Goal: Transaction & Acquisition: Purchase product/service

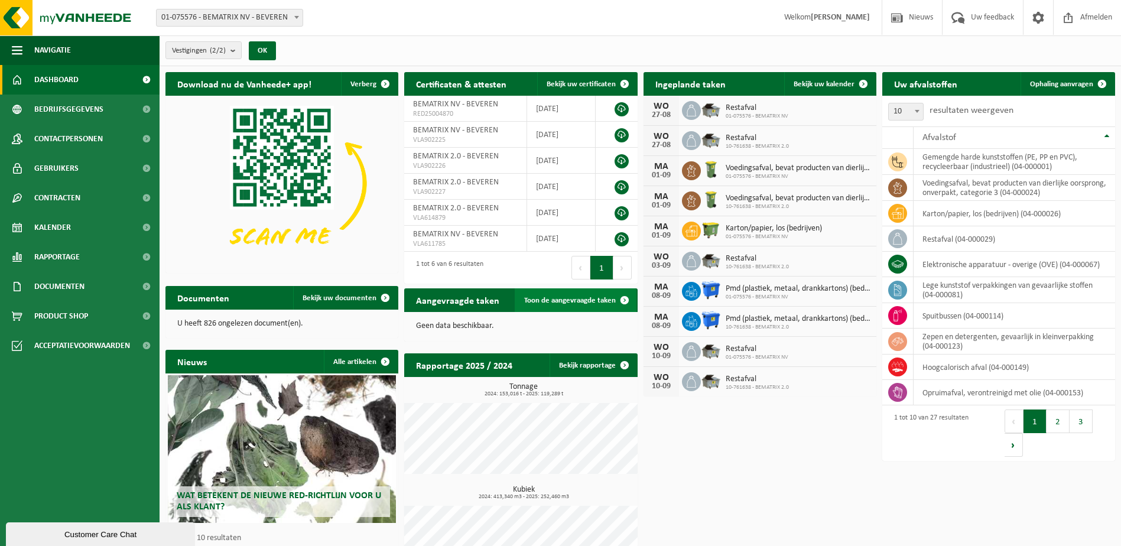
click at [580, 297] on span "Toon de aangevraagde taken" at bounding box center [570, 301] width 92 height 8
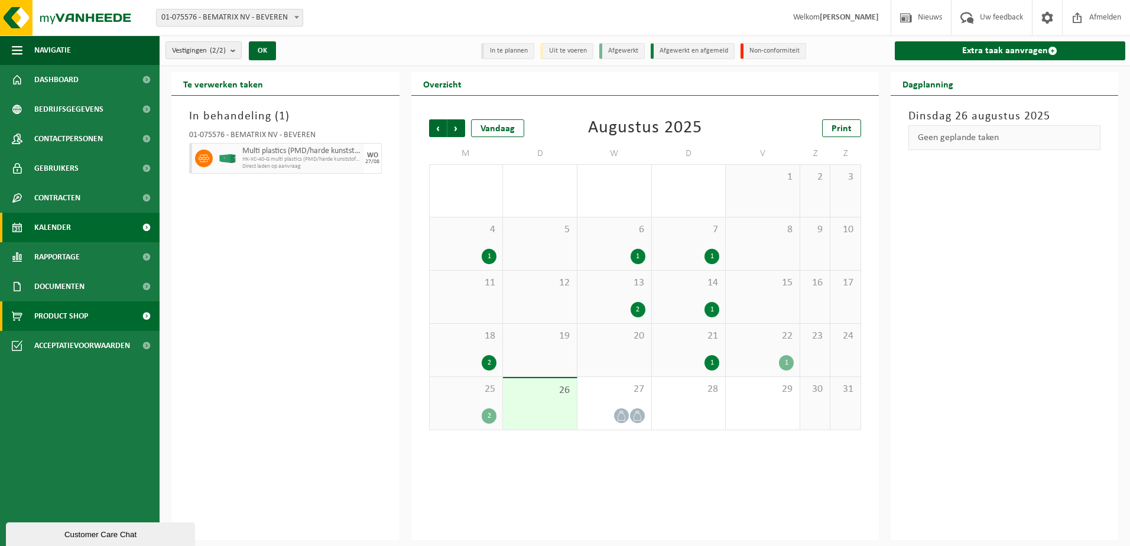
click at [73, 310] on span "Product Shop" at bounding box center [61, 316] width 54 height 30
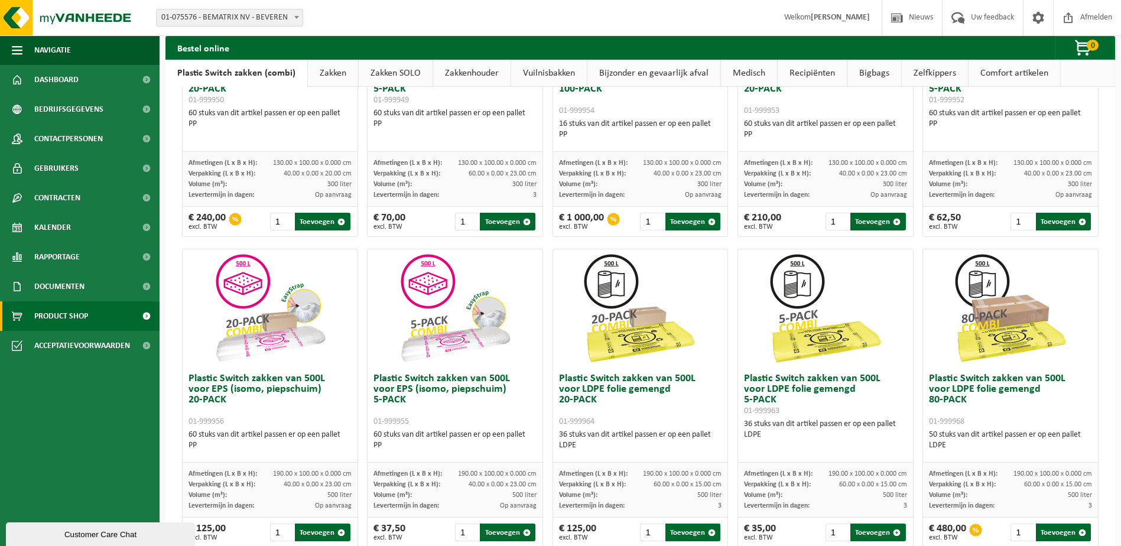
scroll to position [296, 0]
